Goal: Task Accomplishment & Management: Manage account settings

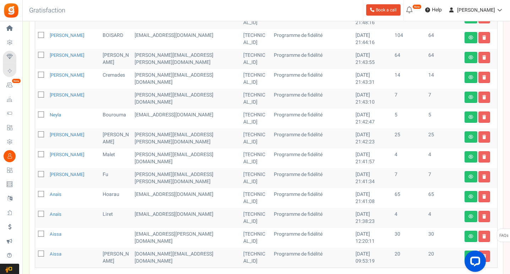
scroll to position [280, 0]
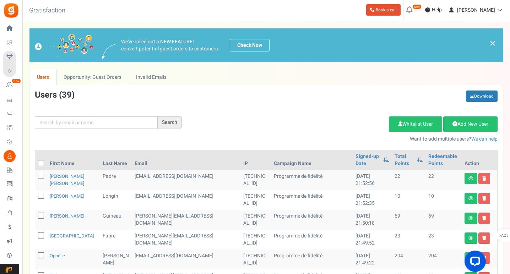
scroll to position [0, 0]
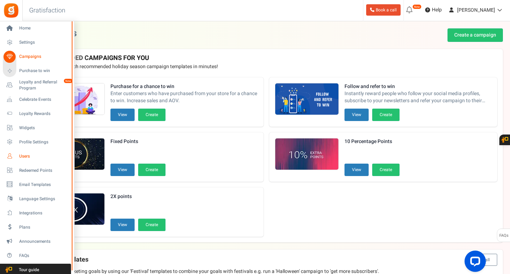
click at [27, 154] on span "Users" at bounding box center [44, 156] width 50 height 6
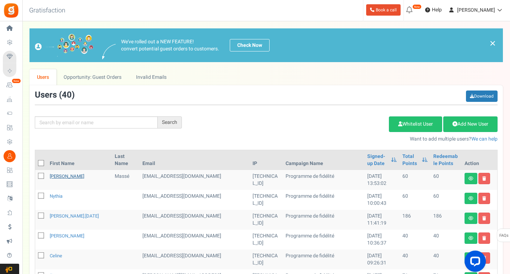
click at [57, 176] on link "Joey" at bounding box center [67, 176] width 34 height 7
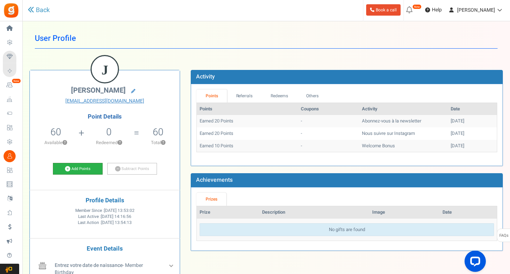
click at [94, 168] on link "Add Points" at bounding box center [78, 169] width 50 height 12
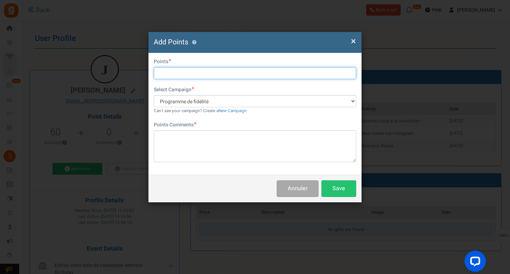
click at [192, 73] on input "text" at bounding box center [255, 73] width 202 height 12
type input "4"
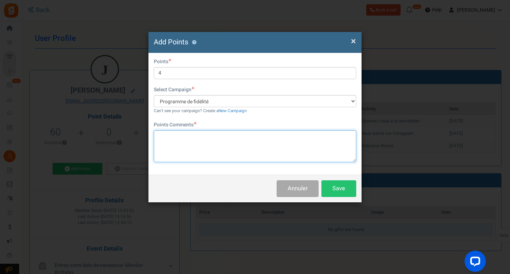
click at [176, 148] on textarea at bounding box center [255, 146] width 202 height 32
type textarea "ancien compte"
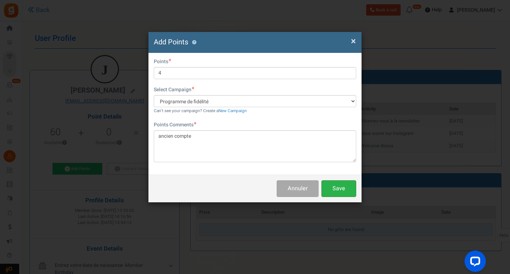
click at [337, 186] on button "Save" at bounding box center [338, 188] width 35 height 17
